Goal: Task Accomplishment & Management: Manage account settings

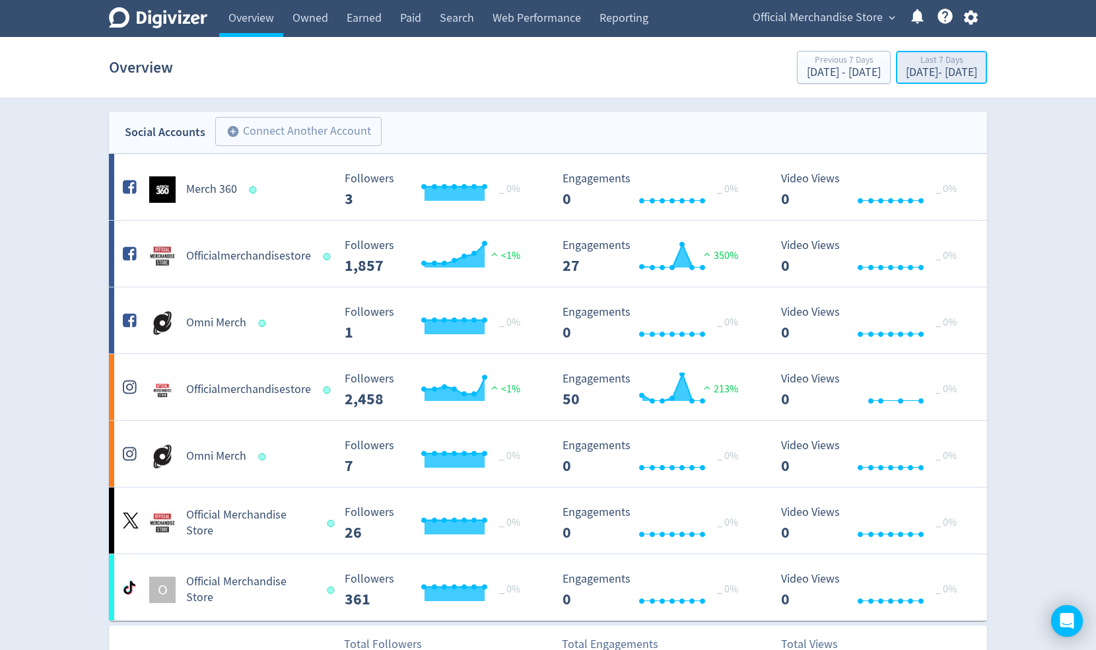
click at [920, 77] on div "[DATE] - [DATE]" at bounding box center [941, 73] width 71 height 12
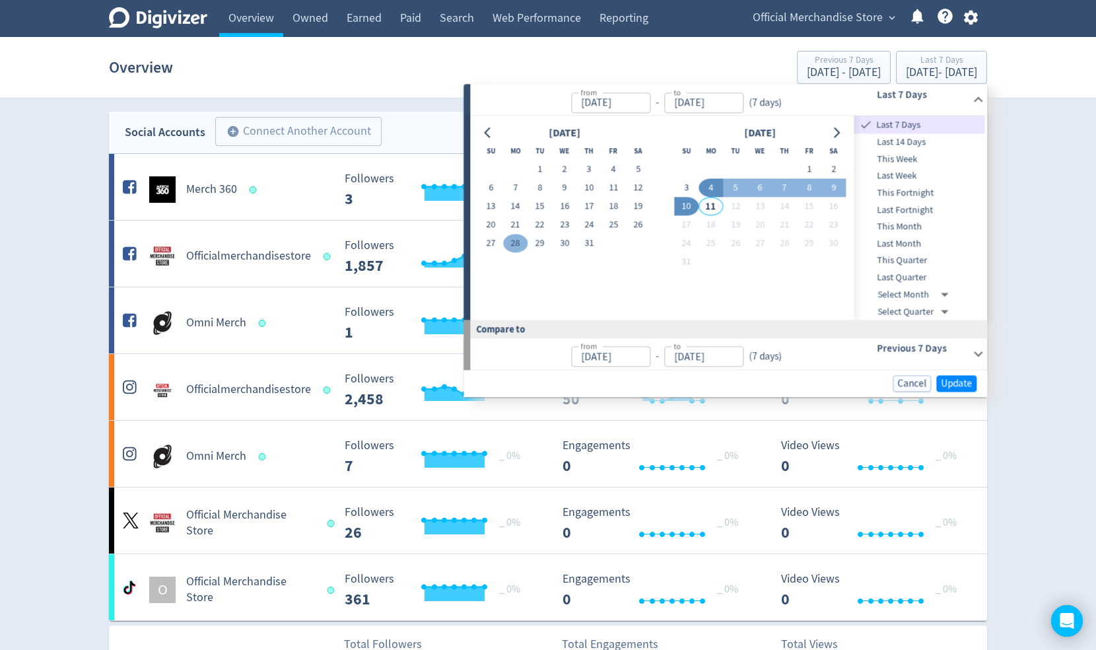
click at [515, 244] on button "28" at bounding box center [515, 243] width 24 height 18
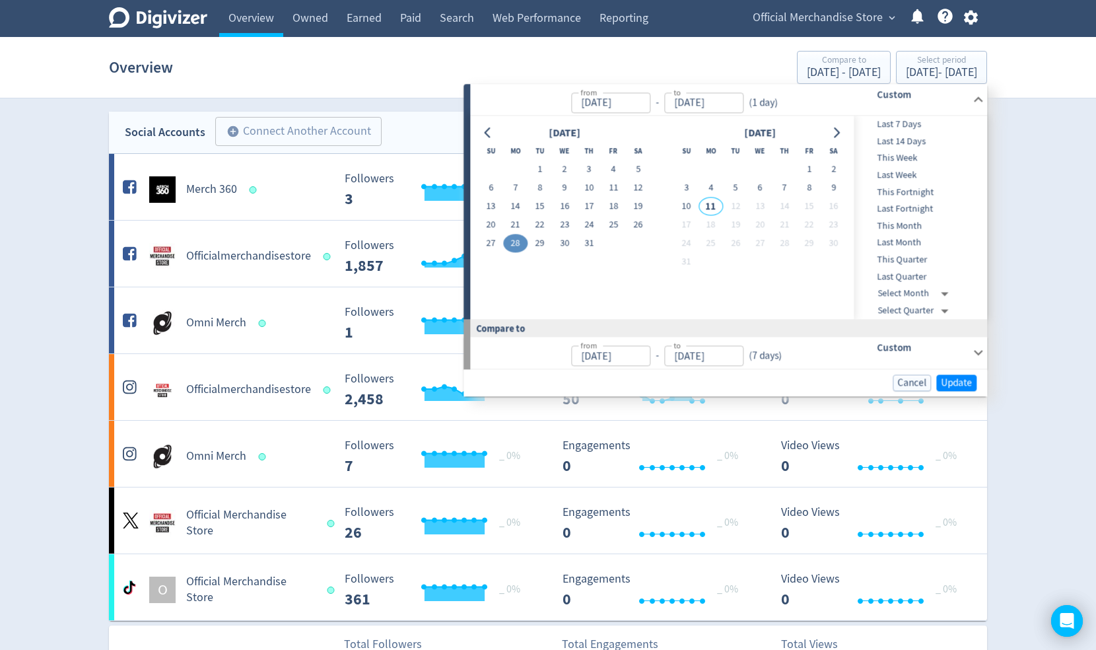
type input "[DATE]"
click at [693, 207] on button "10" at bounding box center [686, 206] width 24 height 18
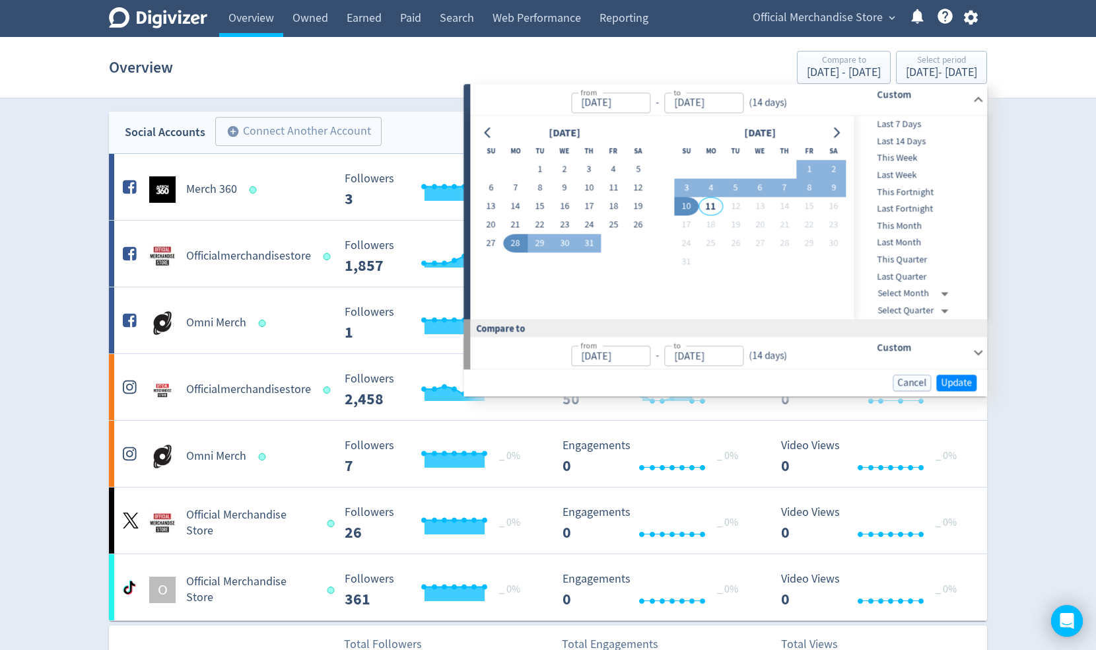
type input "[DATE]"
click at [961, 384] on span "Update" at bounding box center [956, 383] width 31 height 10
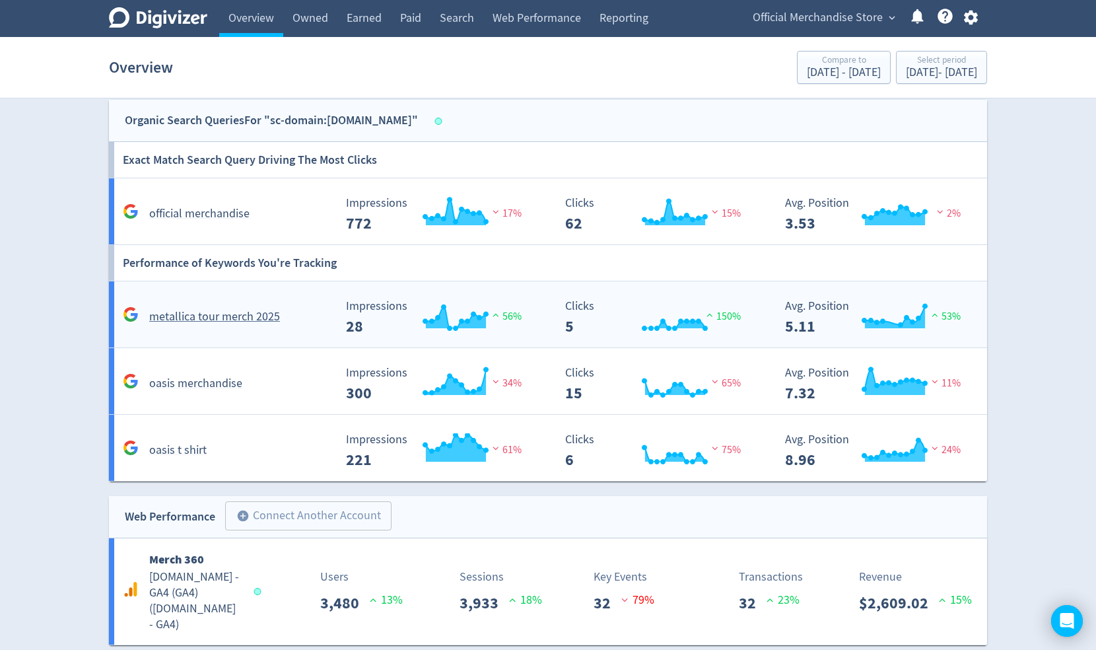
scroll to position [1088, 0]
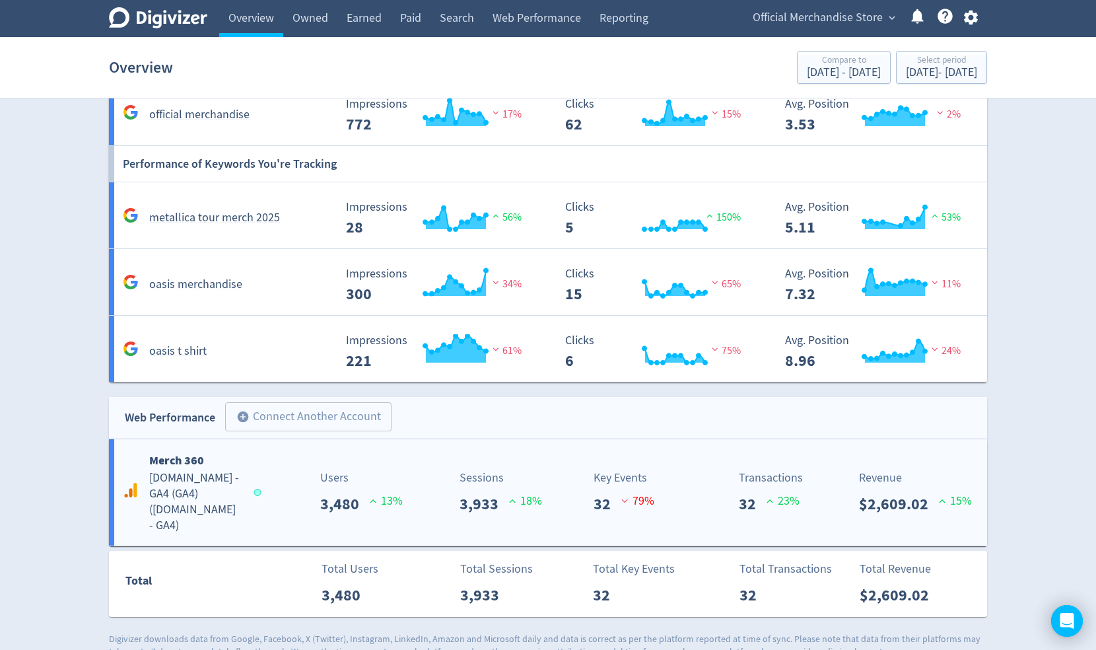
click at [209, 481] on h5 "[DOMAIN_NAME] - GA4 (GA4) ( [DOMAIN_NAME] - GA4 )" at bounding box center [195, 501] width 92 height 63
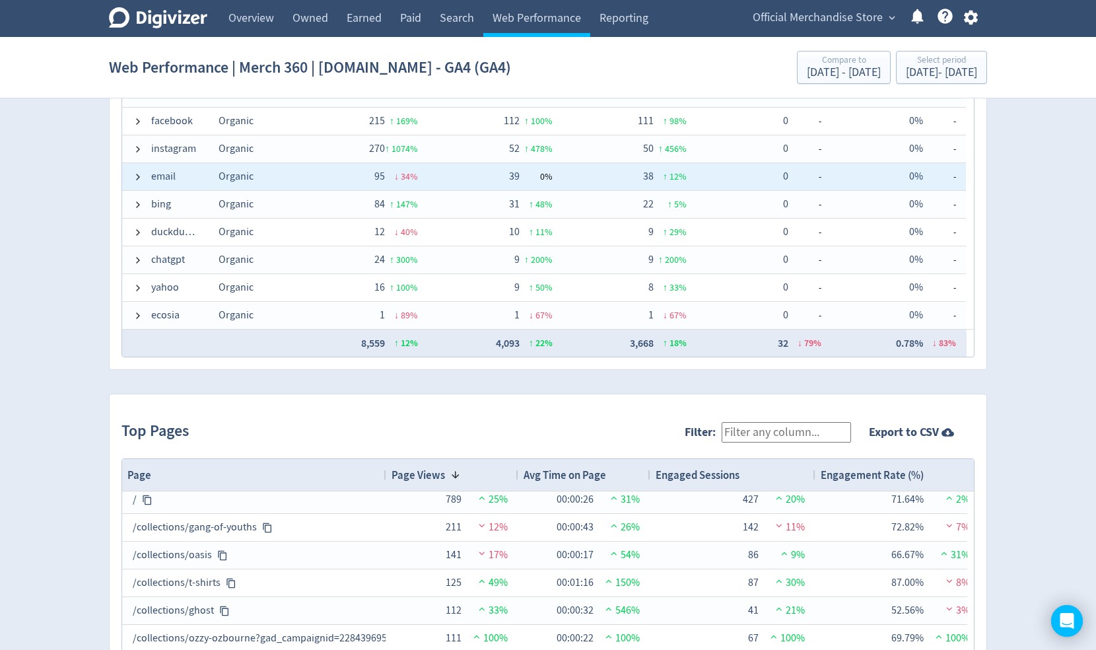
scroll to position [1052, 0]
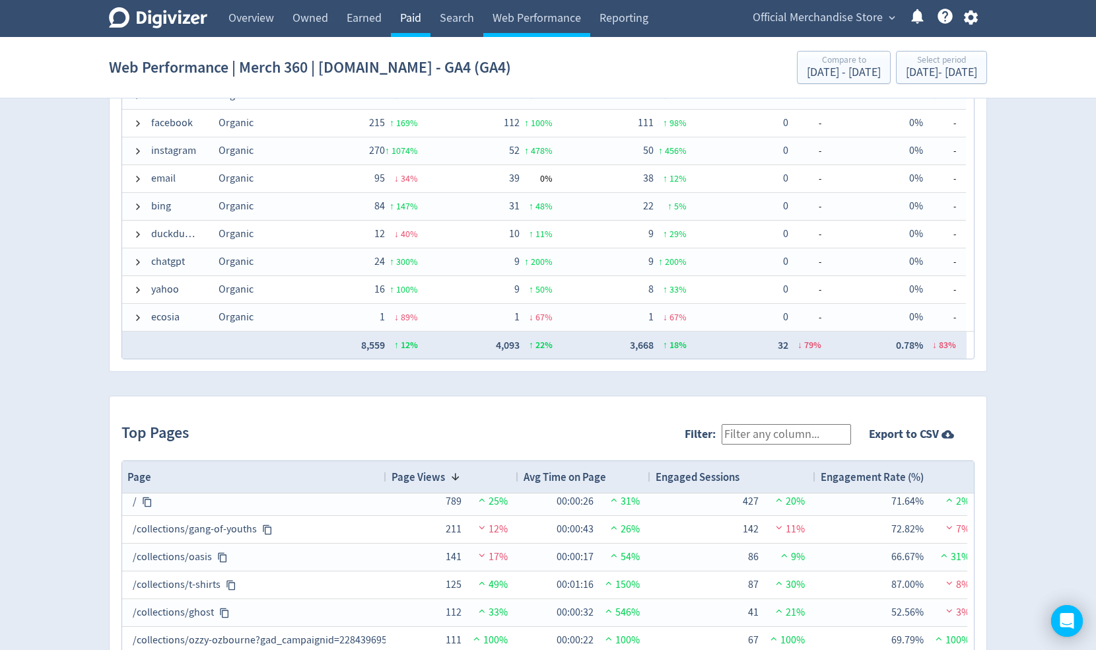
click at [416, 17] on link "Paid" at bounding box center [411, 18] width 40 height 37
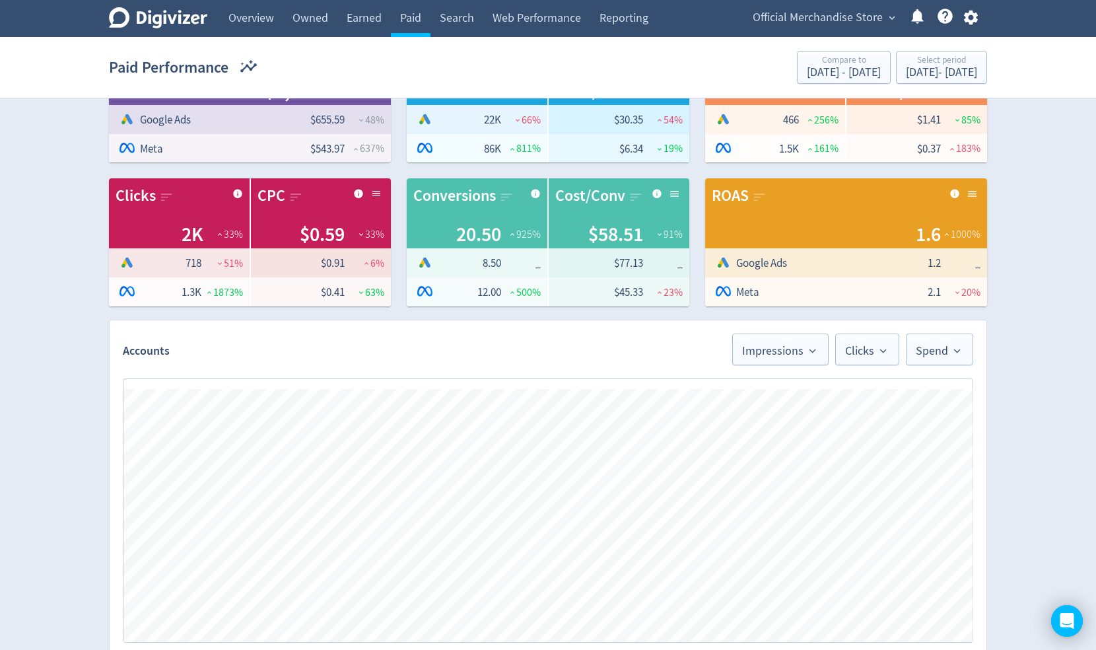
scroll to position [188, 0]
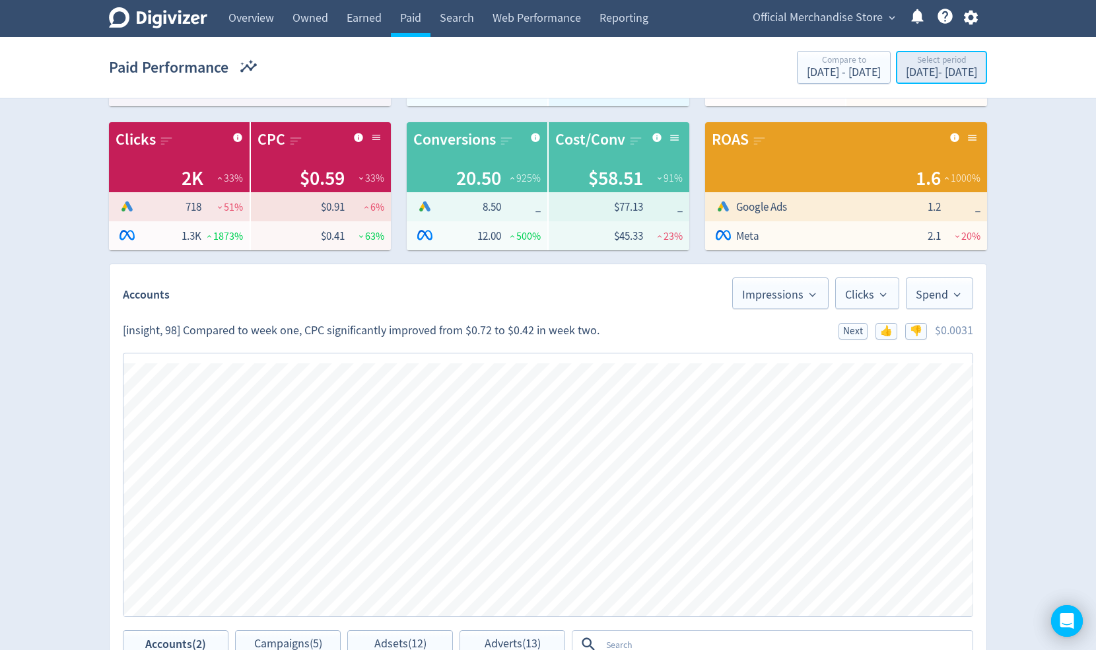
click at [906, 73] on div "[DATE] - [DATE]" at bounding box center [941, 73] width 71 height 12
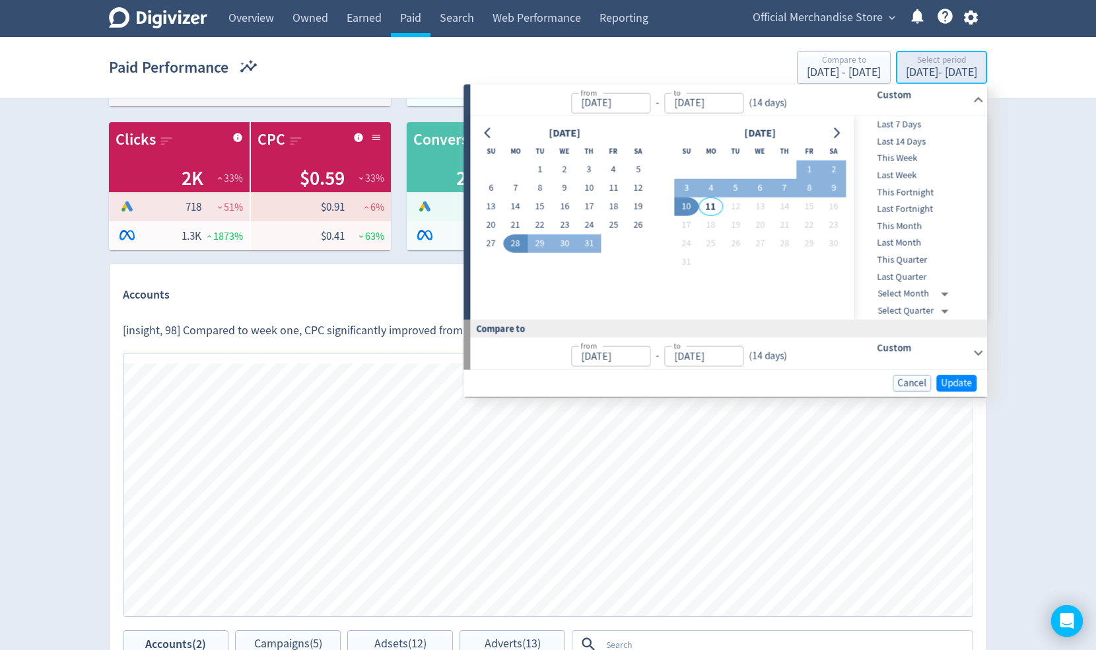
type input "[DATE]"
click at [953, 378] on span "Update" at bounding box center [956, 383] width 31 height 10
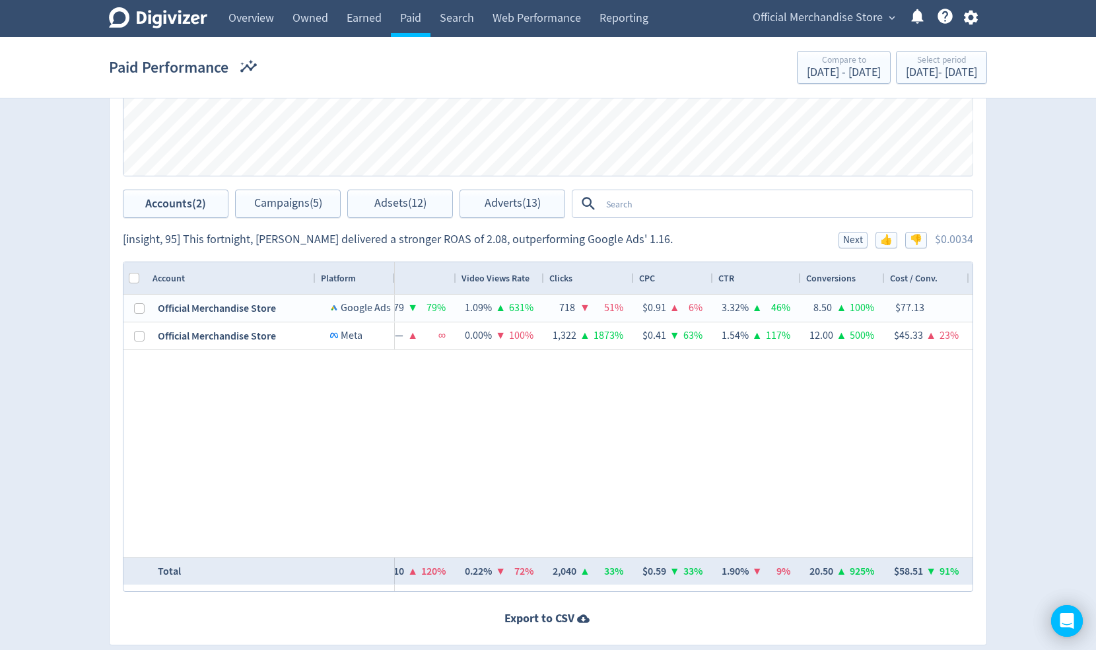
scroll to position [0, 834]
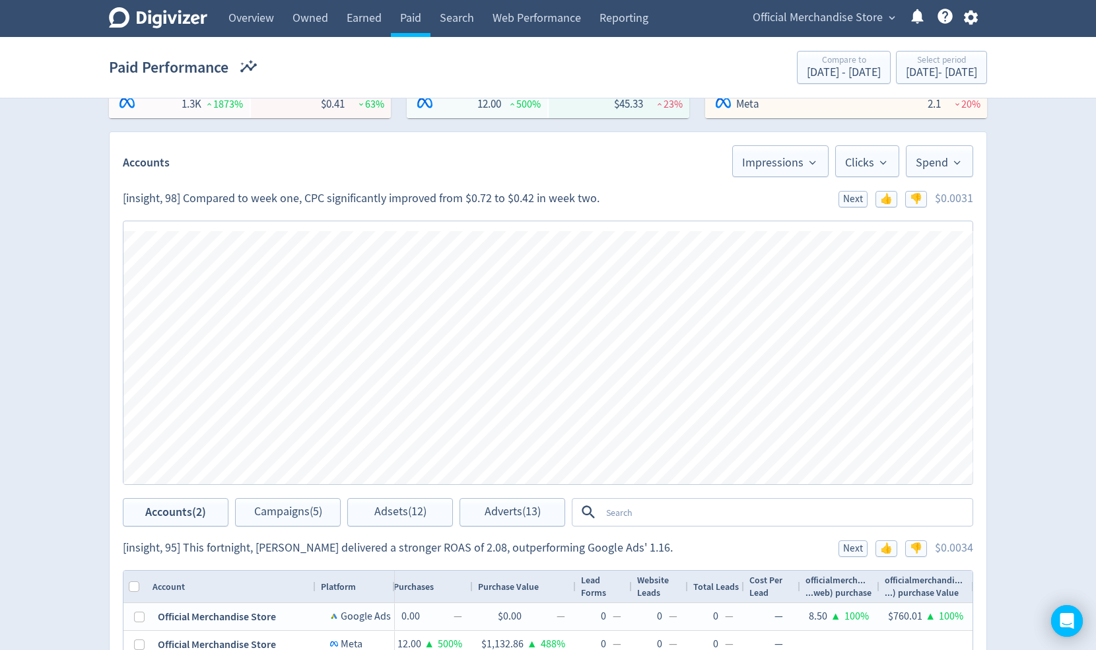
click at [969, 17] on icon "button" at bounding box center [971, 18] width 18 height 18
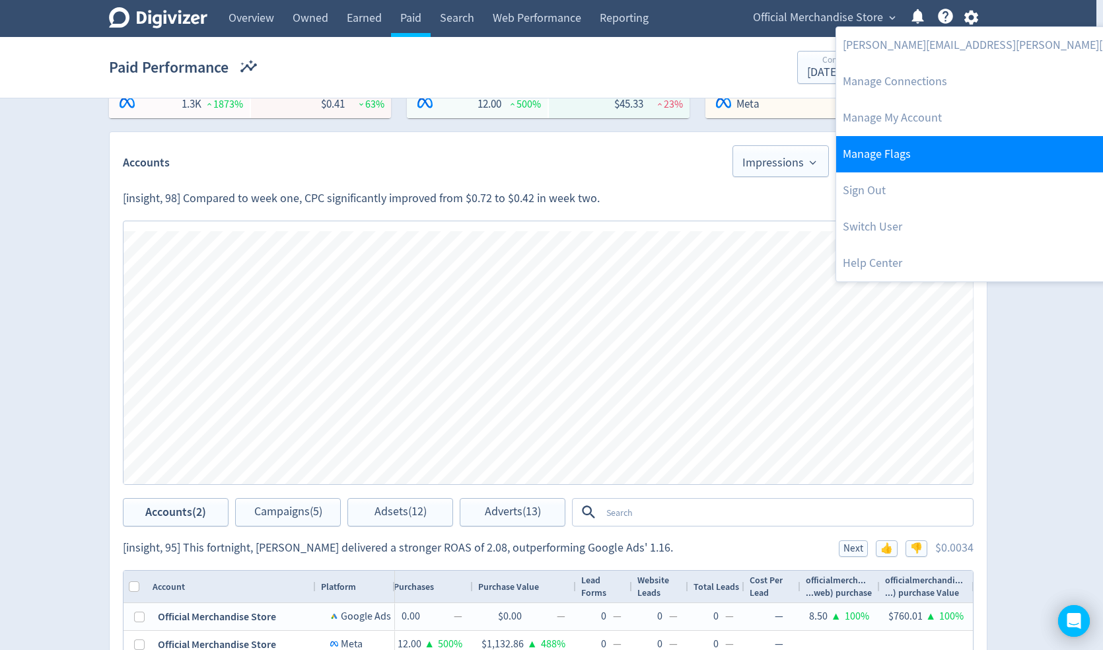
click at [920, 153] on link "Manage Flags" at bounding box center [1012, 154] width 353 height 36
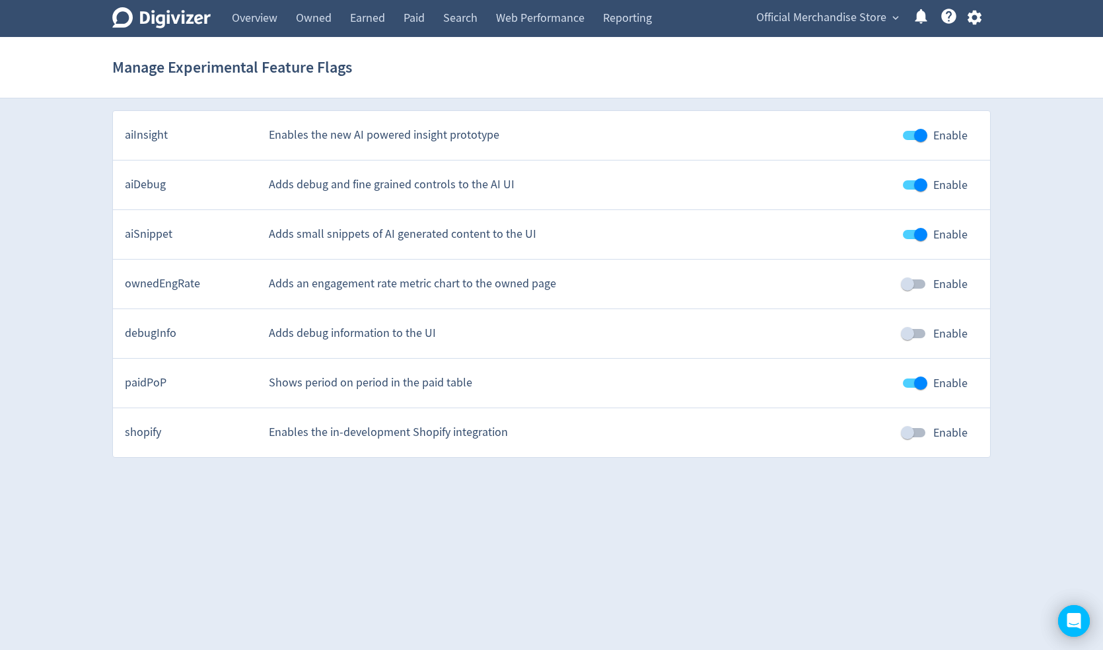
click at [903, 228] on input "Enable" at bounding box center [920, 234] width 75 height 25
checkbox input "false"
click at [907, 185] on input "Enable" at bounding box center [920, 184] width 75 height 25
checkbox input "false"
click at [908, 140] on input "Enable" at bounding box center [920, 135] width 75 height 25
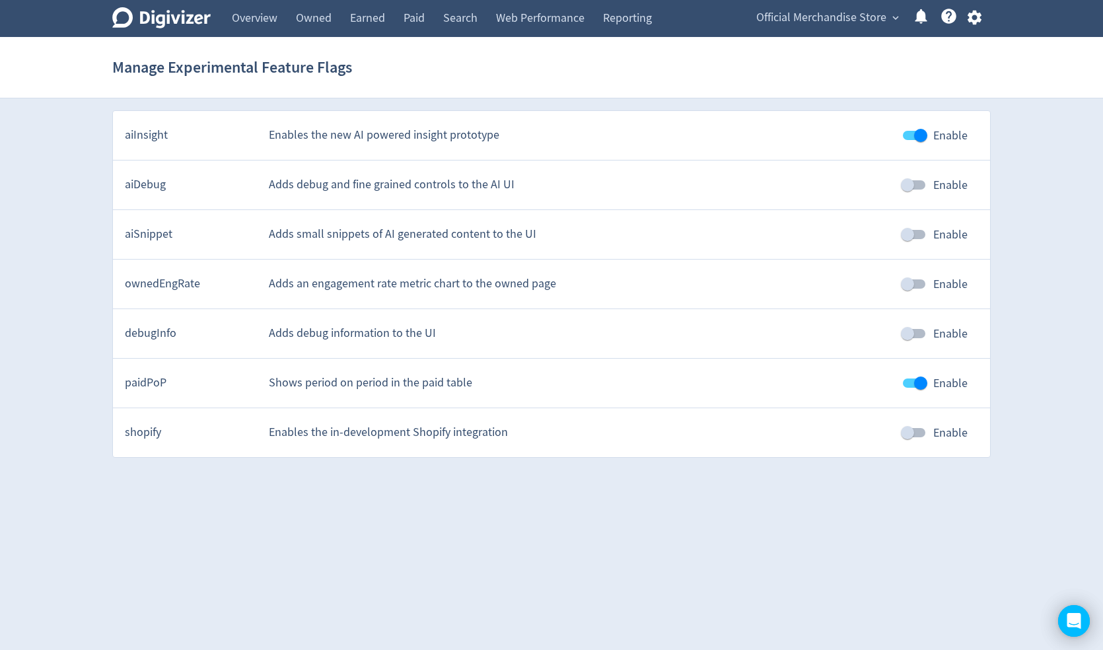
checkbox input "false"
click at [403, 20] on link "Paid" at bounding box center [414, 18] width 40 height 37
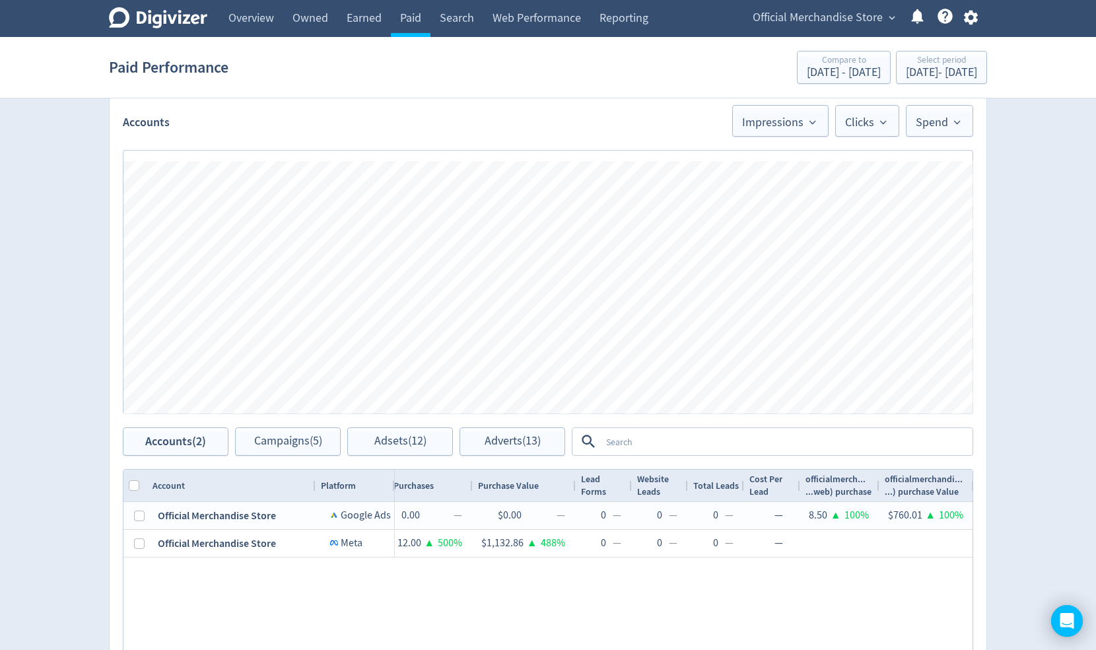
scroll to position [305, 0]
click at [804, 121] on span "Impressions" at bounding box center [780, 119] width 77 height 16
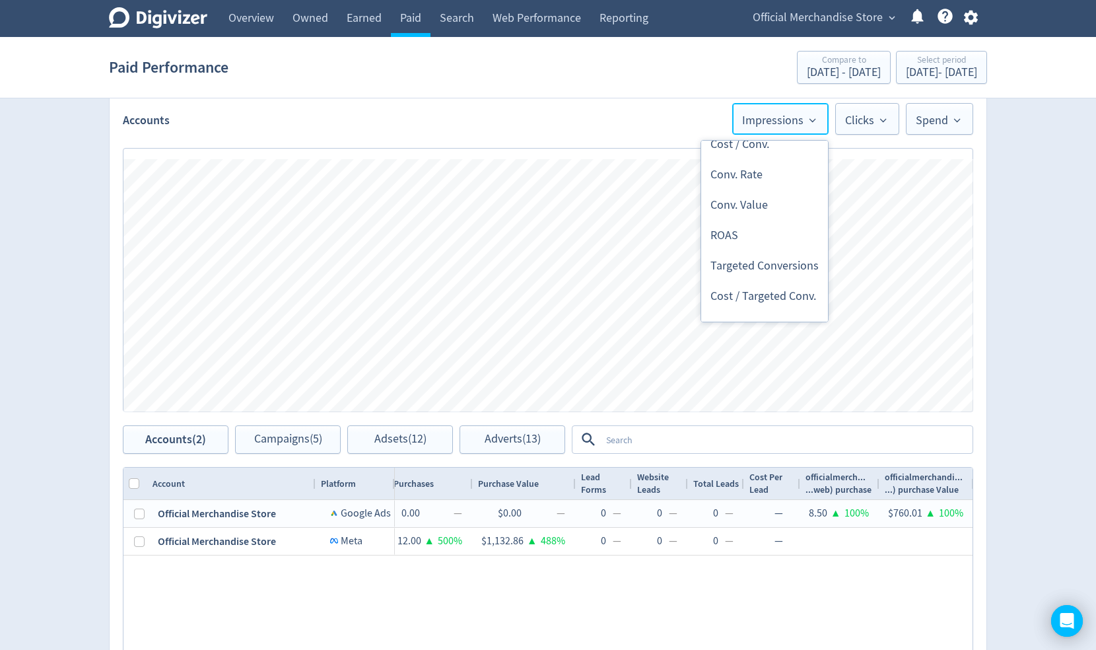
scroll to position [484, 0]
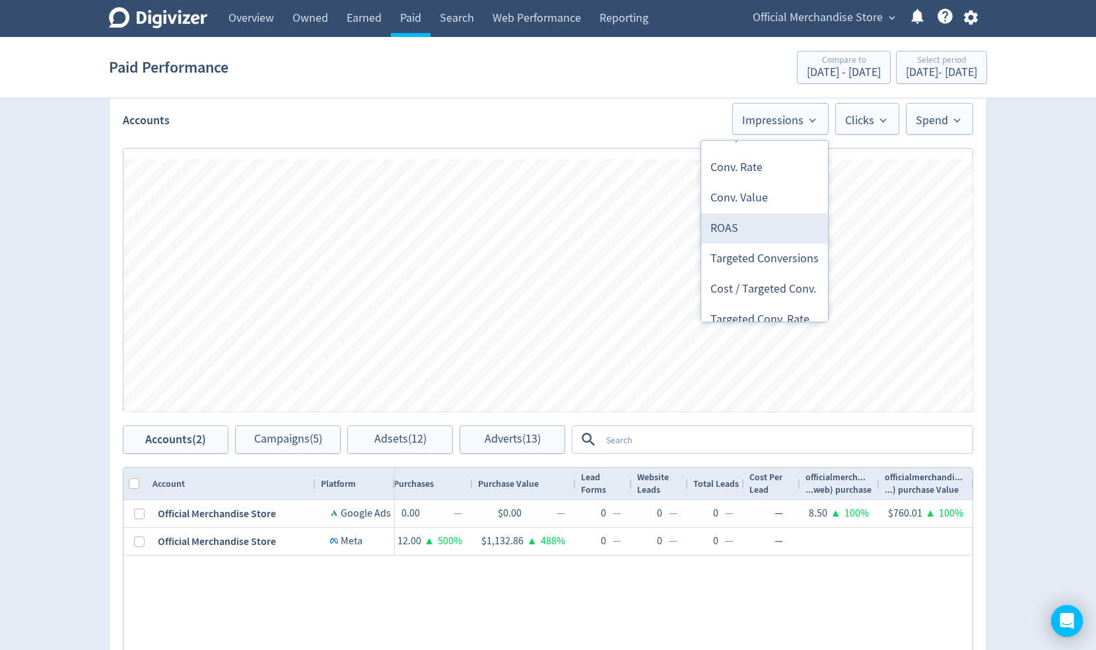
click at [751, 221] on li "ROAS" at bounding box center [764, 228] width 127 height 30
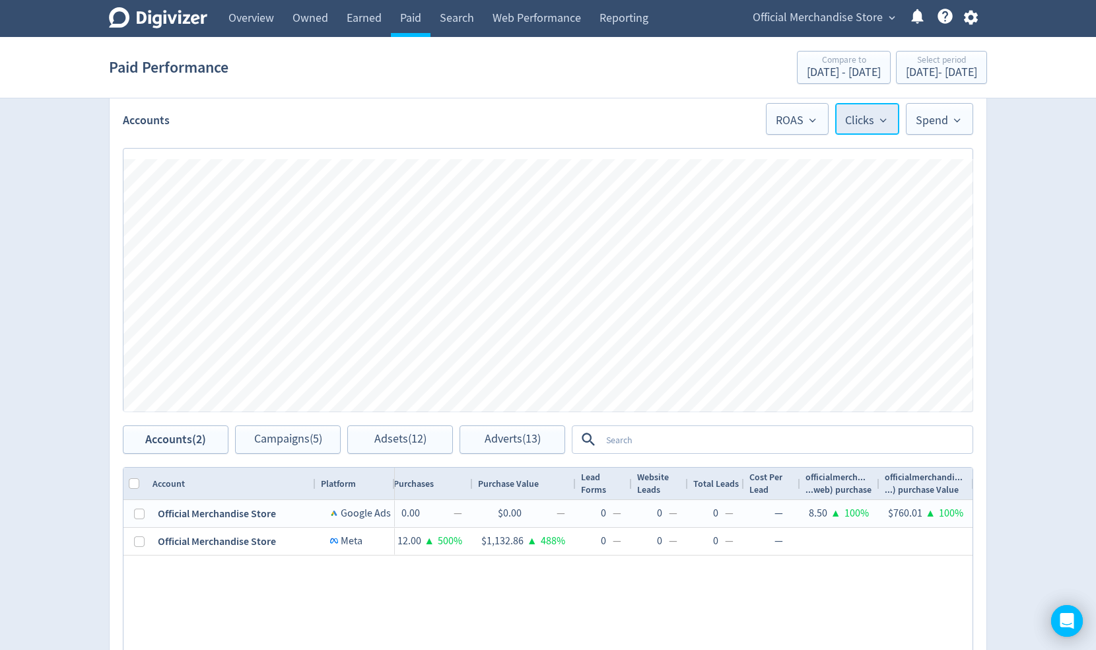
click at [885, 132] on button "Clicks" at bounding box center [867, 119] width 64 height 32
click at [840, 242] on li "Conversions" at bounding box center [835, 239] width 127 height 30
click at [1007, 198] on div "Digivizer Logo [PERSON_NAME] Logo Overview Owned Earned Paid Search Web Perform…" at bounding box center [548, 294] width 1096 height 1198
click at [244, 26] on link "Overview" at bounding box center [251, 18] width 64 height 37
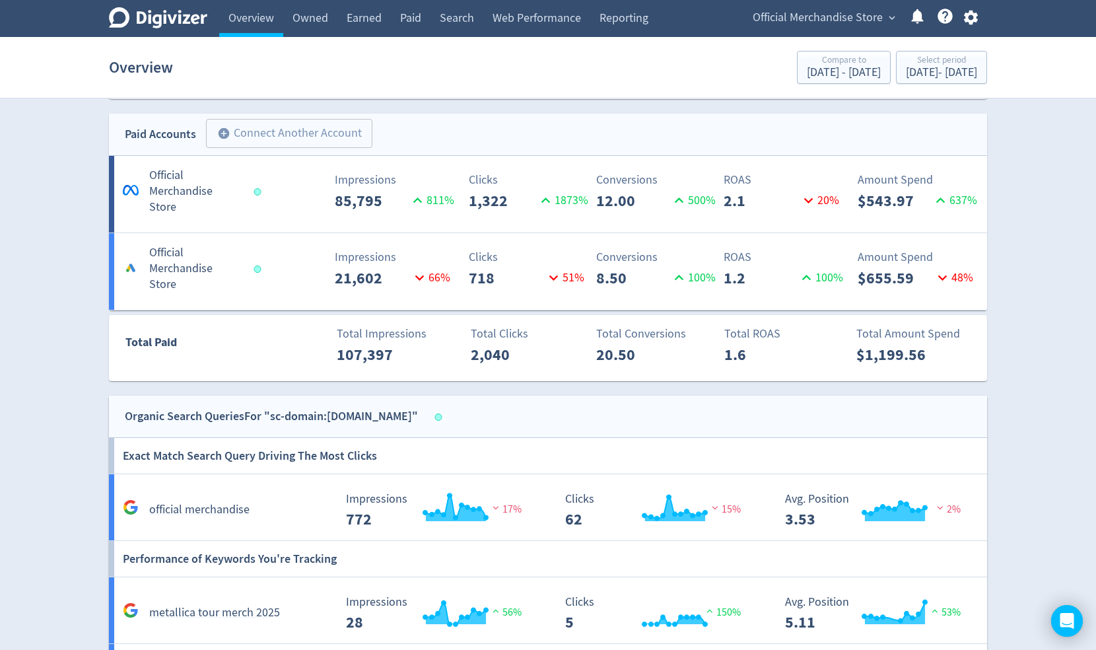
scroll to position [696, 0]
